Goal: Information Seeking & Learning: Learn about a topic

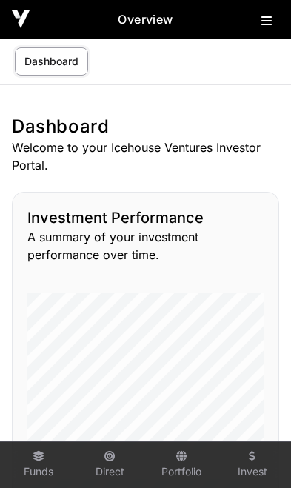
click at [267, 16] on icon at bounding box center [266, 21] width 10 height 12
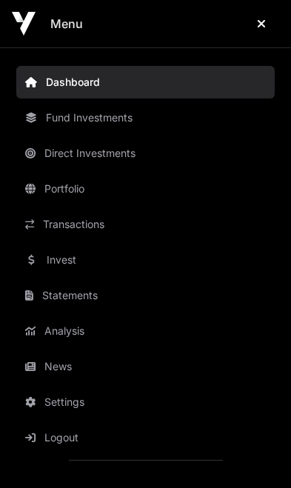
click at [77, 368] on link "News" at bounding box center [145, 366] width 258 height 33
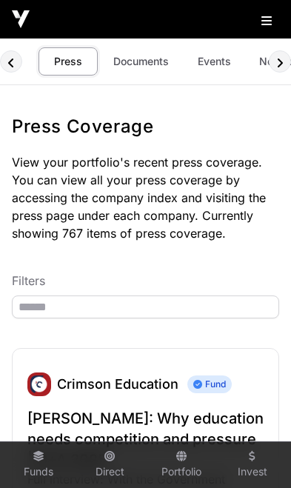
click at [147, 59] on link "Documents" at bounding box center [141, 61] width 75 height 28
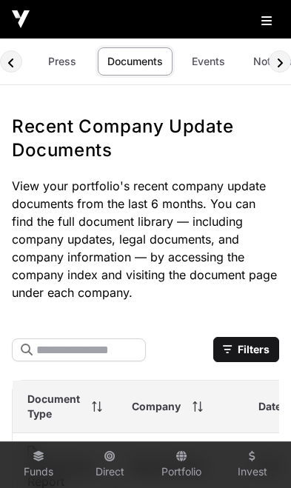
click at [209, 60] on link "Events" at bounding box center [207, 61] width 59 height 28
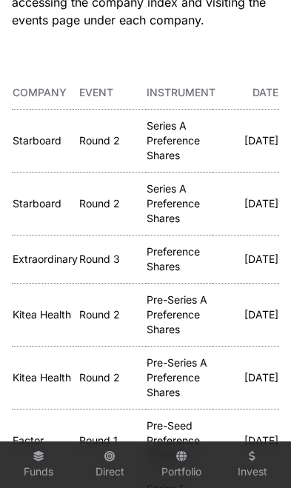
scroll to position [195, 0]
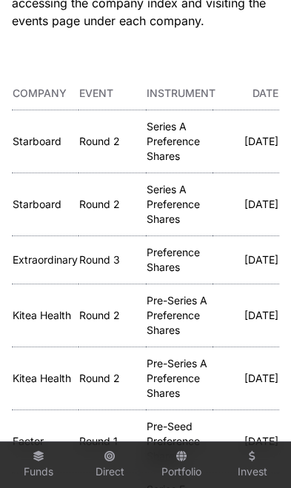
click at [34, 138] on link "Starboard" at bounding box center [37, 141] width 49 height 13
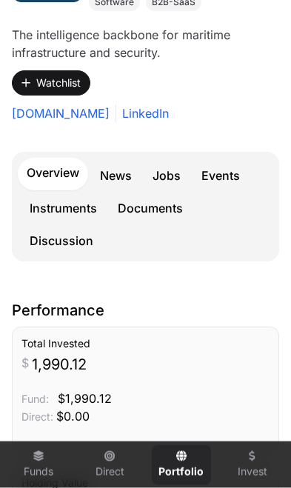
click at [226, 172] on link "Events" at bounding box center [220, 176] width 56 height 30
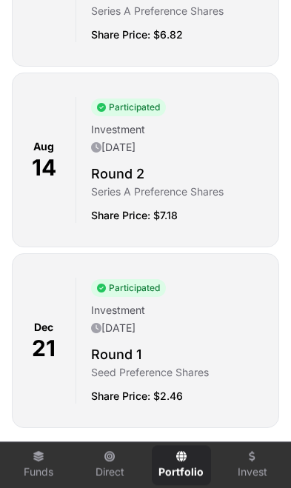
scroll to position [819, 0]
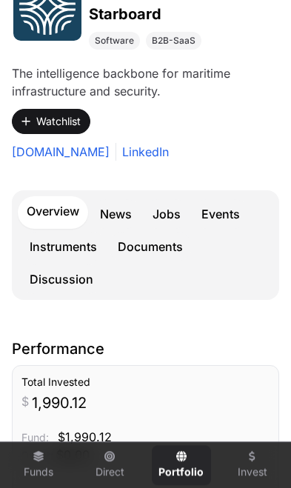
scroll to position [275, 0]
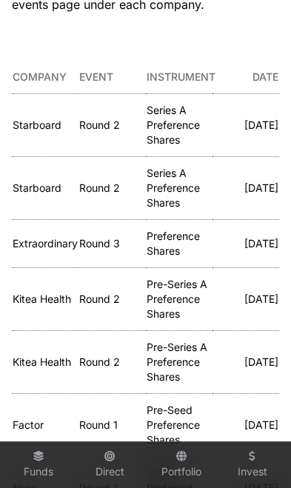
scroll to position [353, 0]
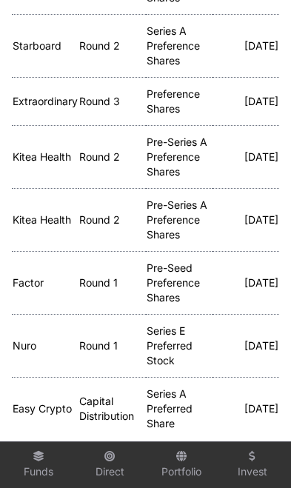
click at [26, 90] on td "Extraordinary" at bounding box center [45, 102] width 67 height 48
click at [32, 99] on link "Extraordinary" at bounding box center [45, 101] width 65 height 13
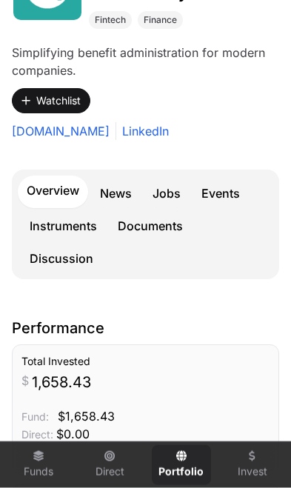
scroll to position [271, 0]
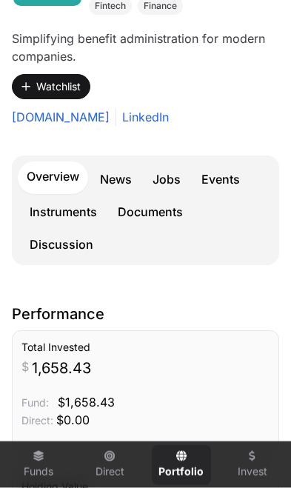
click at [225, 178] on link "Events" at bounding box center [220, 179] width 56 height 30
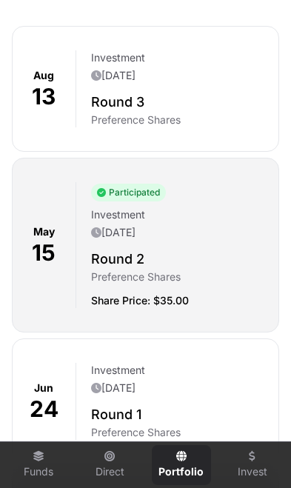
scroll to position [634, 0]
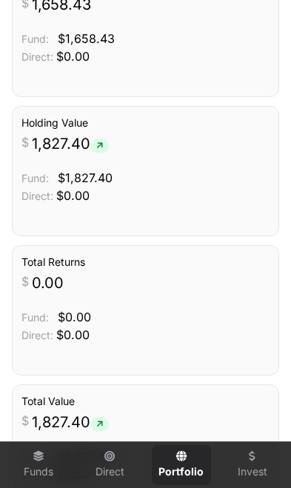
scroll to position [272, 0]
